Goal: Transaction & Acquisition: Purchase product/service

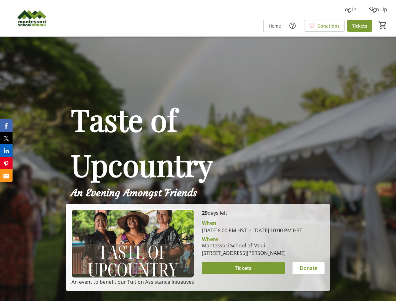
click at [198, 150] on span "Taste of Upcountry" at bounding box center [142, 141] width 142 height 85
click at [32, 18] on img at bounding box center [32, 18] width 56 height 31
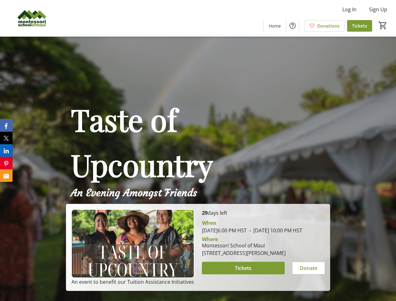
click at [382, 25] on mat-icon "0" at bounding box center [382, 25] width 9 height 9
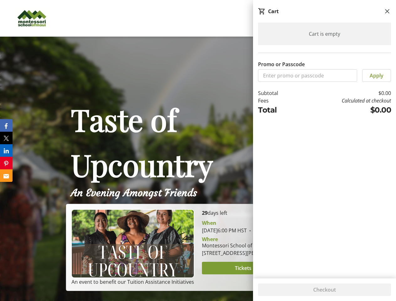
click at [243, 272] on span "Tickets" at bounding box center [243, 268] width 17 height 8
